Goal: Task Accomplishment & Management: Complete application form

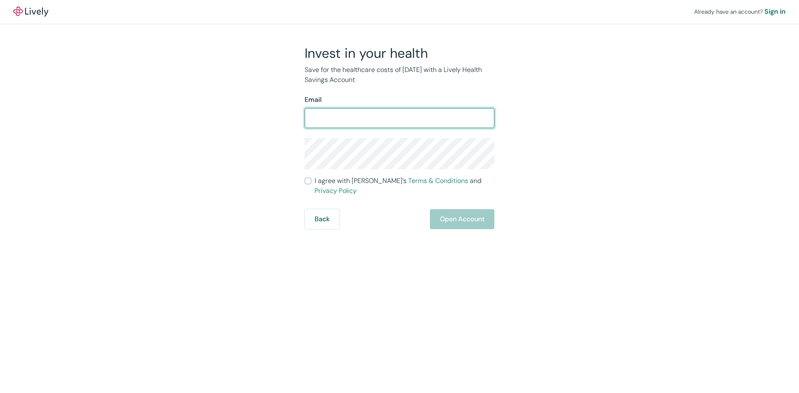
click at [351, 114] on input "Email" at bounding box center [399, 118] width 190 height 17
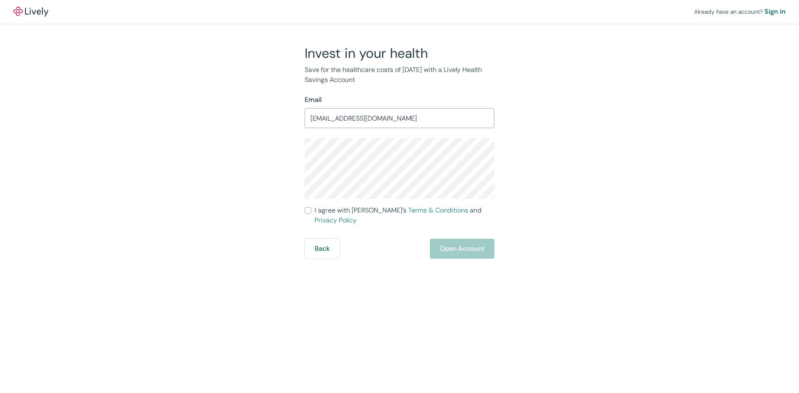
type input "[EMAIL_ADDRESS][DOMAIN_NAME]"
click at [305, 210] on input "I agree with Lively’s Terms & Conditions and Privacy Policy" at bounding box center [307, 210] width 7 height 7
checkbox input "true"
click at [438, 241] on button "Open Account" at bounding box center [462, 249] width 64 height 20
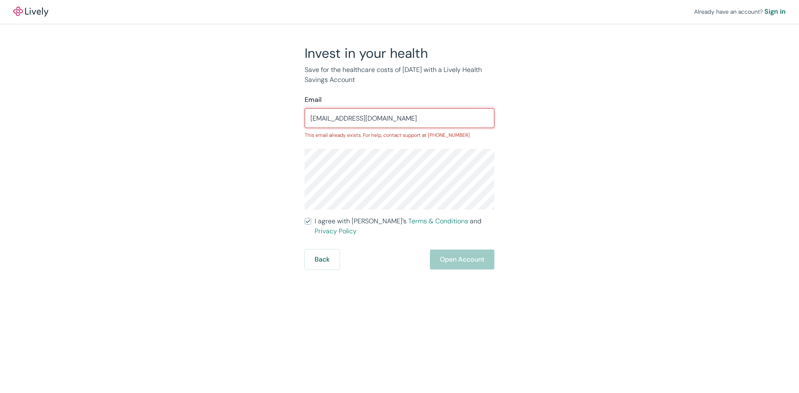
click at [359, 117] on input "[EMAIL_ADDRESS][DOMAIN_NAME]" at bounding box center [399, 118] width 190 height 17
type input "[EMAIL_ADDRESS][DOMAIN_NAME]"
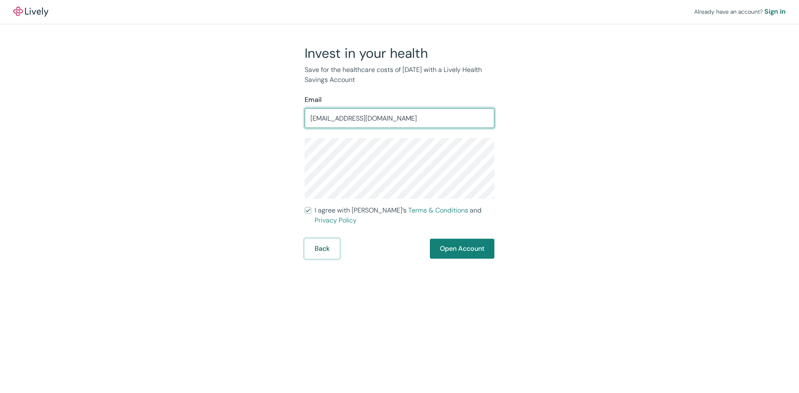
click at [333, 240] on button "Back" at bounding box center [321, 249] width 35 height 20
